Goal: Task Accomplishment & Management: Use online tool/utility

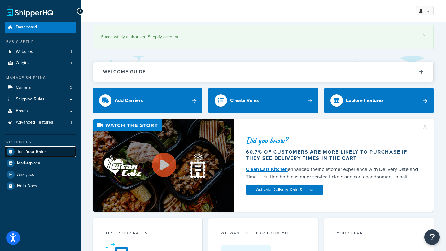
click at [58, 154] on link "Test Your Rates" at bounding box center [40, 151] width 71 height 11
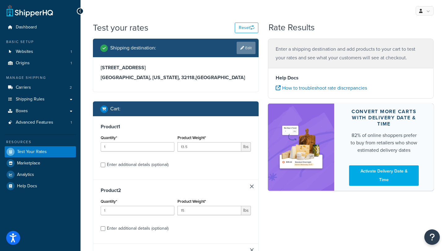
click at [239, 51] on link "Edit" at bounding box center [245, 48] width 19 height 12
select select "FL"
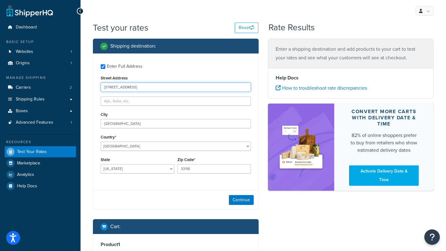
click at [136, 86] on input "[STREET_ADDRESS]" at bounding box center [176, 87] width 150 height 9
type input "388 Hunt Drive"
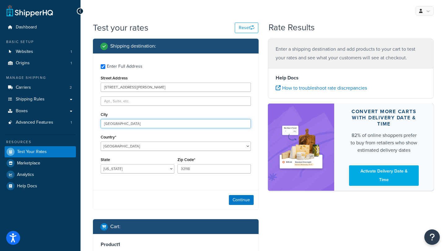
click at [134, 123] on input "daytona beach" at bounding box center [176, 123] width 150 height 9
type input "Savannah"
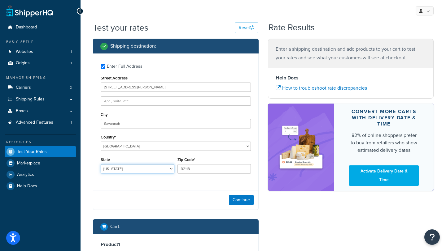
click at [121, 168] on select "Alabama Alaska American Samoa Arizona Arkansas Armed Forces Americas Armed Forc…" at bounding box center [138, 168] width 74 height 9
select select "GA"
click at [101, 165] on select "Alabama Alaska American Samoa Arizona Arkansas Armed Forces Americas Armed Forc…" at bounding box center [138, 168] width 74 height 9
click at [192, 171] on input "32118" at bounding box center [214, 168] width 74 height 9
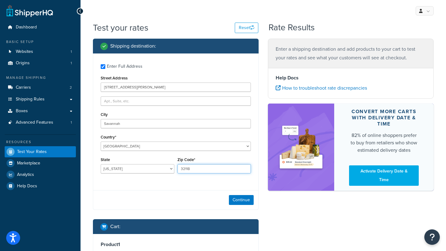
click at [192, 171] on input "32118" at bounding box center [214, 168] width 74 height 9
type input "31406"
click at [238, 200] on button "Continue" at bounding box center [241, 200] width 25 height 10
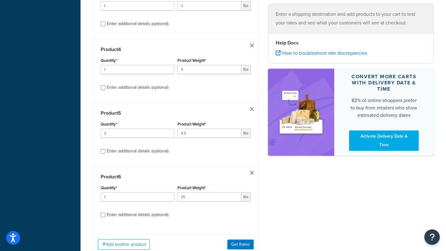
scroll to position [314, 0]
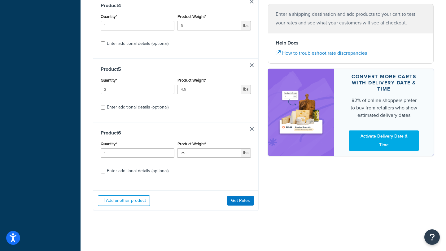
click at [252, 127] on link at bounding box center [252, 129] width 4 height 4
click at [251, 127] on div "Product 5 Quantity* 2 Product Weight* 4.5 lbs Enter additional details (optiona…" at bounding box center [175, 154] width 165 height 64
click at [251, 133] on div "Product 5 Quantity* 2 Product Weight* 4.5 lbs Enter additional details (optiona…" at bounding box center [175, 154] width 165 height 64
click at [251, 131] on div "Product 5 Quantity* 2 Product Weight* 4.5 lbs Enter additional details (optiona…" at bounding box center [175, 154] width 165 height 64
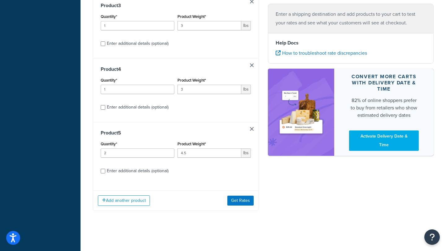
click at [251, 129] on link at bounding box center [252, 129] width 4 height 4
click at [252, 133] on div "Product 4 Quantity* 1 Product Weight* 3 lbs Enter additional details (optional)" at bounding box center [175, 154] width 165 height 64
click at [252, 132] on div "Product 4 Quantity* 1 Product Weight* 3 lbs Enter additional details (optional)" at bounding box center [175, 154] width 165 height 64
click at [252, 128] on link at bounding box center [252, 129] width 4 height 4
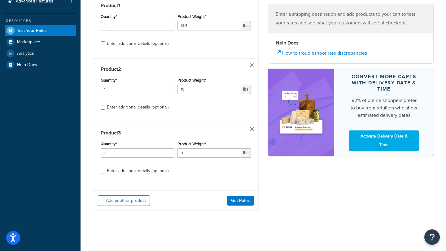
click at [252, 129] on link at bounding box center [252, 129] width 4 height 4
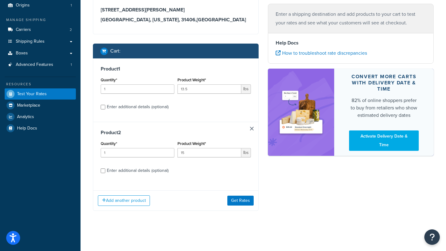
scroll to position [58, 0]
click at [251, 128] on link at bounding box center [252, 129] width 4 height 4
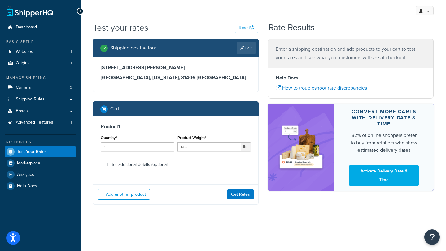
click at [105, 166] on div "Enter additional details (optional)" at bounding box center [176, 164] width 150 height 10
click at [104, 166] on input "Enter additional details (optional)" at bounding box center [103, 165] width 5 height 5
checkbox input "true"
select select "86333"
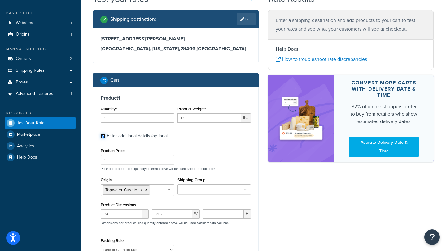
scroll to position [46, 0]
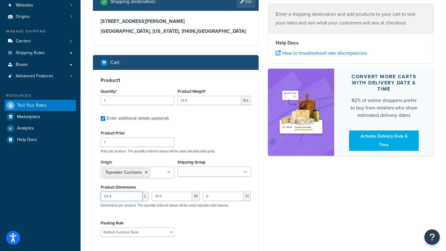
drag, startPoint x: 115, startPoint y: 197, endPoint x: 89, endPoint y: 197, distance: 26.0
click at [89, 197] on div "Shipping destination : Edit 388 Hunt Drive Savannah, Georgia, 31406 , United St…" at bounding box center [175, 137] width 175 height 291
type input "28.5"
click at [159, 196] on input "21.5" at bounding box center [172, 196] width 40 height 9
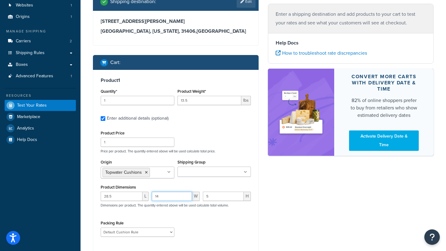
type input "14"
click at [213, 196] on input "5" at bounding box center [223, 196] width 41 height 9
type input "4"
click at [208, 100] on input "13.5" at bounding box center [209, 100] width 64 height 9
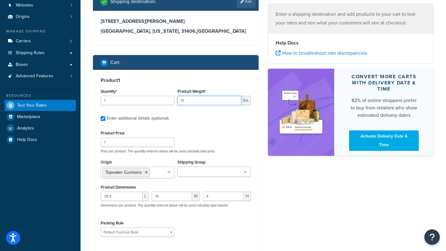
type input "1"
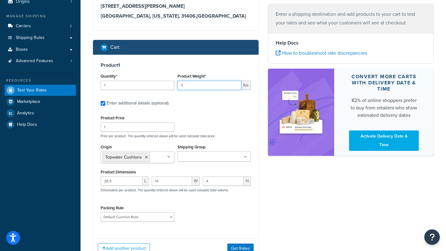
scroll to position [71, 0]
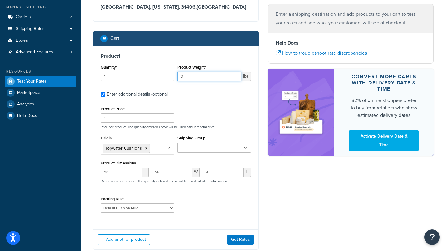
type input "3"
click at [224, 224] on div "Product 1 Quantity* 1 Product Weight* 3 lbs Enter additional details (optional)…" at bounding box center [175, 135] width 165 height 179
click at [235, 239] on button "Get Rates" at bounding box center [240, 240] width 26 height 10
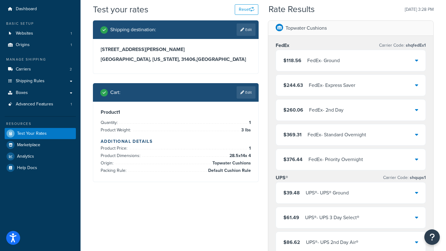
scroll to position [21, 0]
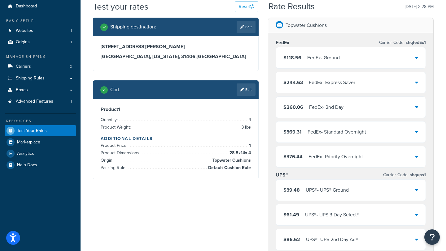
click at [315, 192] on div "UPS® - UPS® Ground" at bounding box center [326, 190] width 43 height 9
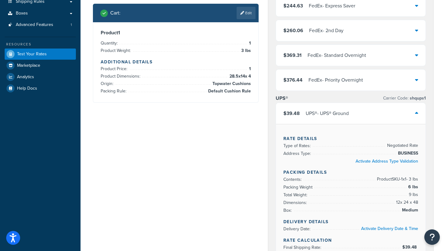
scroll to position [0, 0]
